Goal: Information Seeking & Learning: Understand process/instructions

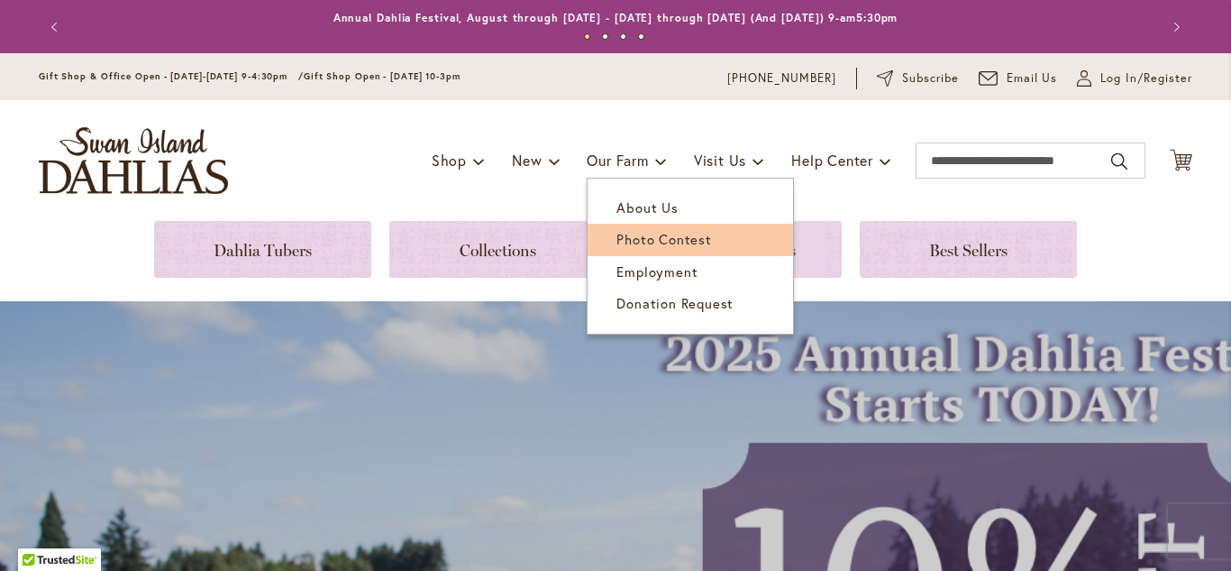
click at [652, 238] on span "Photo Contest" at bounding box center [664, 239] width 95 height 18
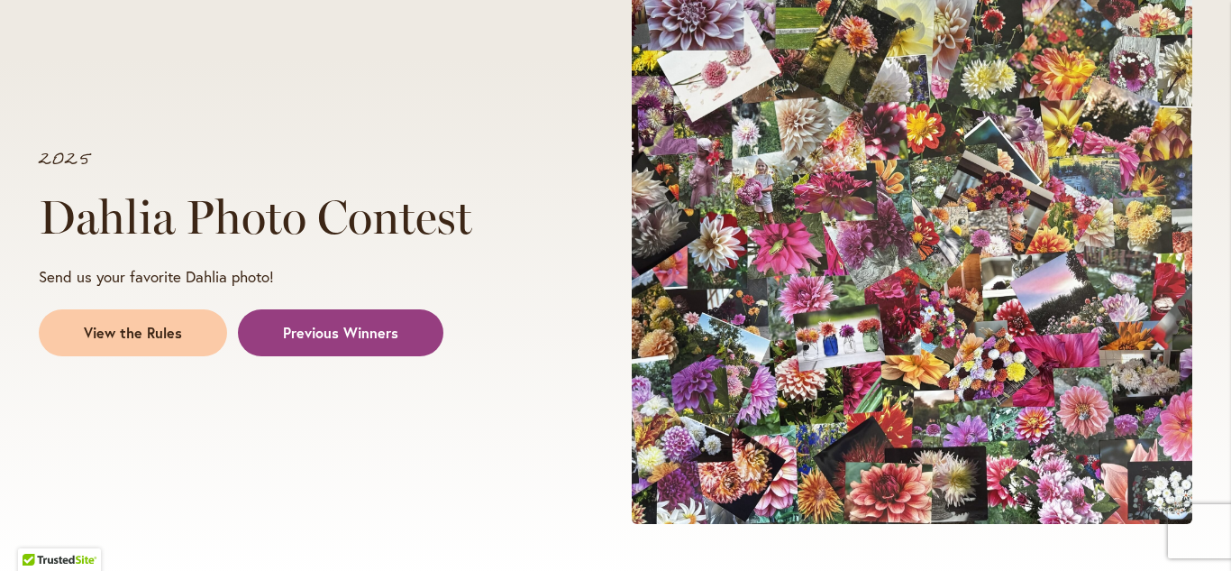
scroll to position [293, 0]
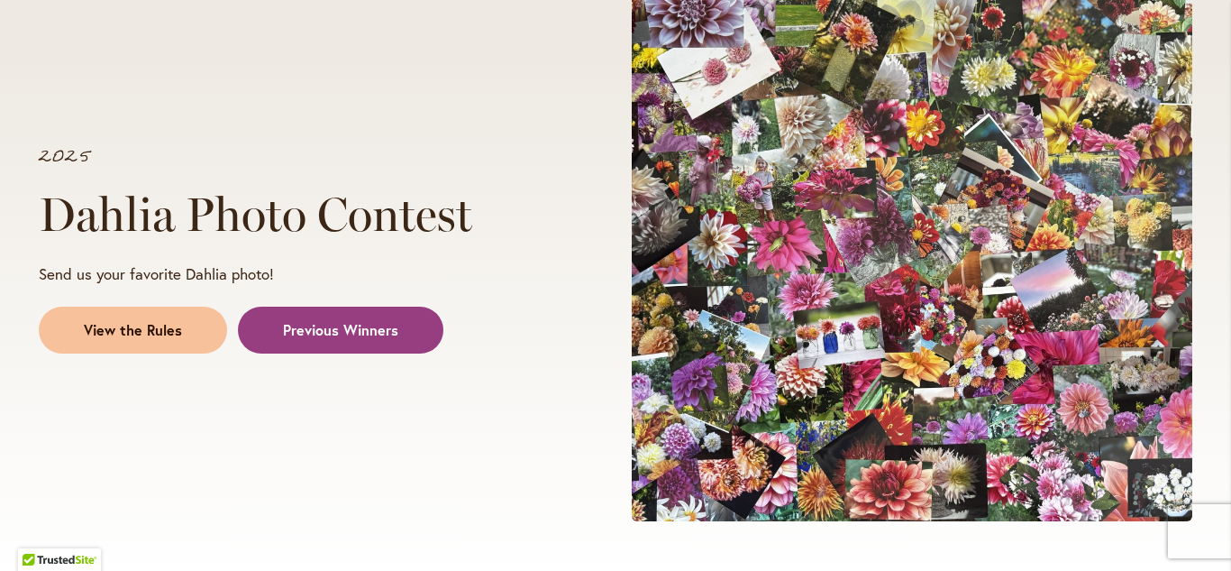
click at [176, 323] on span "View the Rules" at bounding box center [133, 330] width 98 height 21
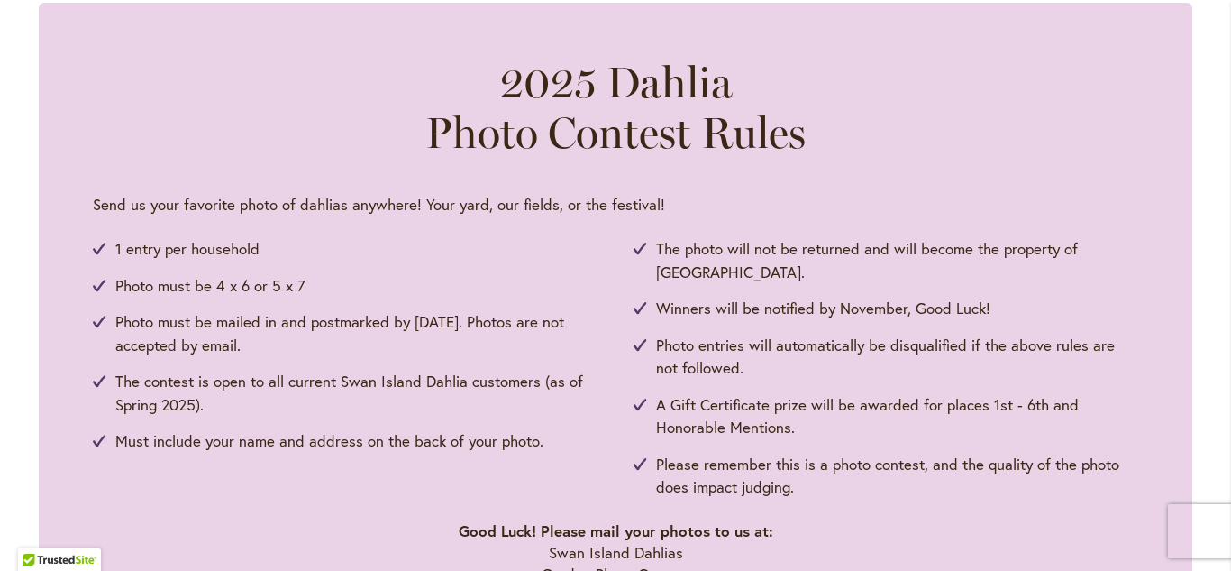
scroll to position [899, 0]
